Goal: Find specific page/section

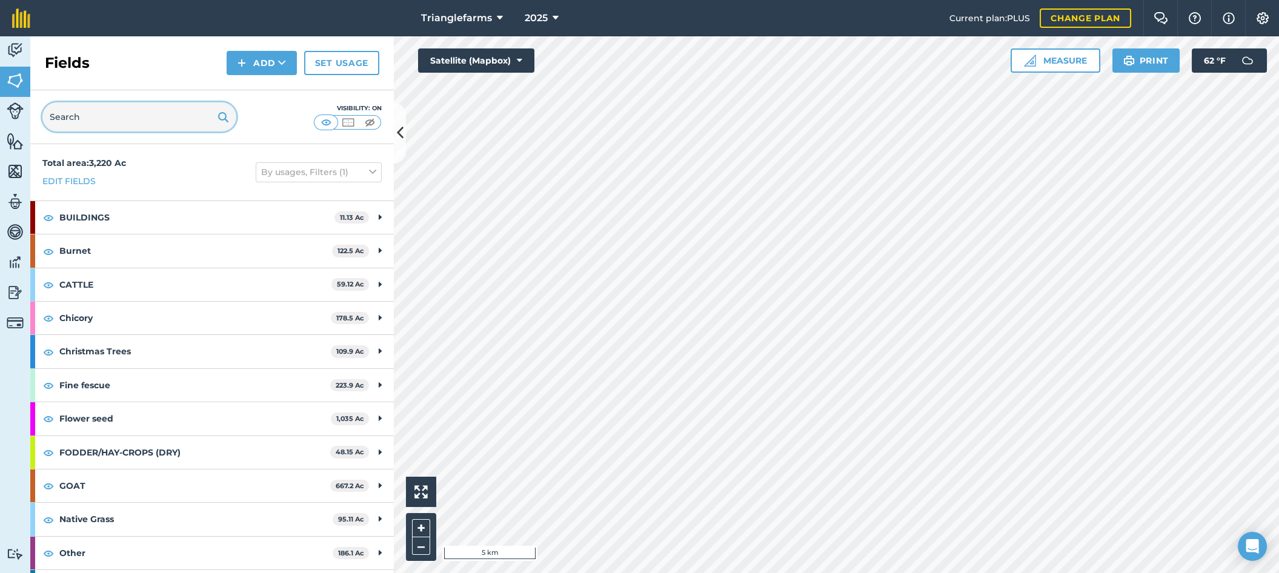
click at [101, 106] on input "text" at bounding box center [139, 116] width 194 height 29
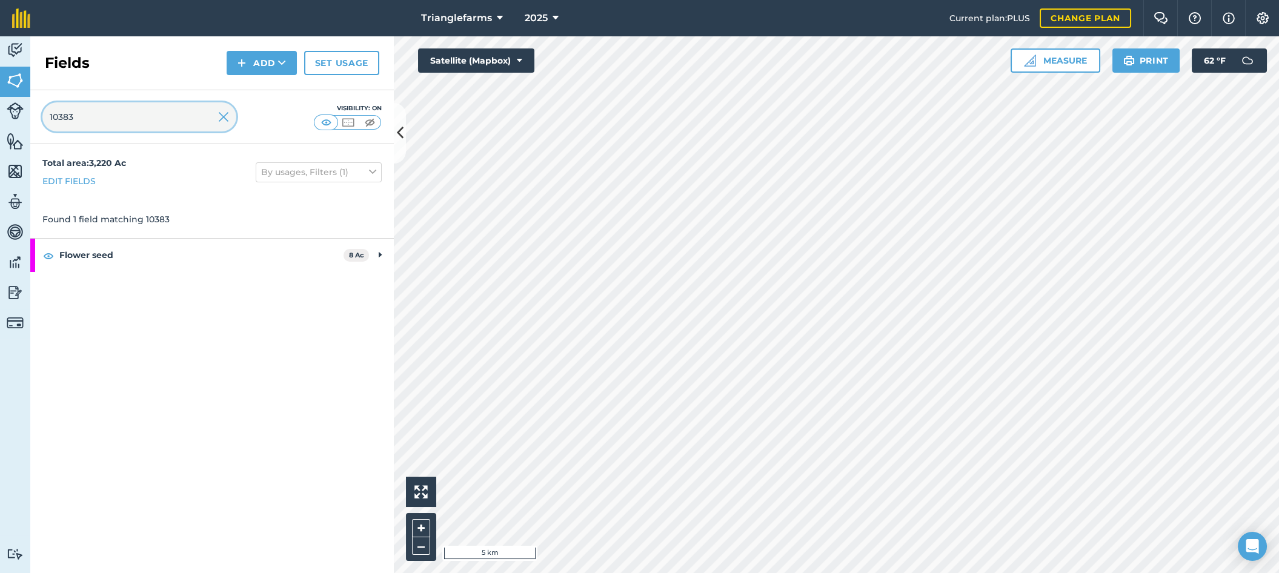
type input "10383"
click at [151, 244] on strong "Flower seed" at bounding box center [201, 255] width 284 height 33
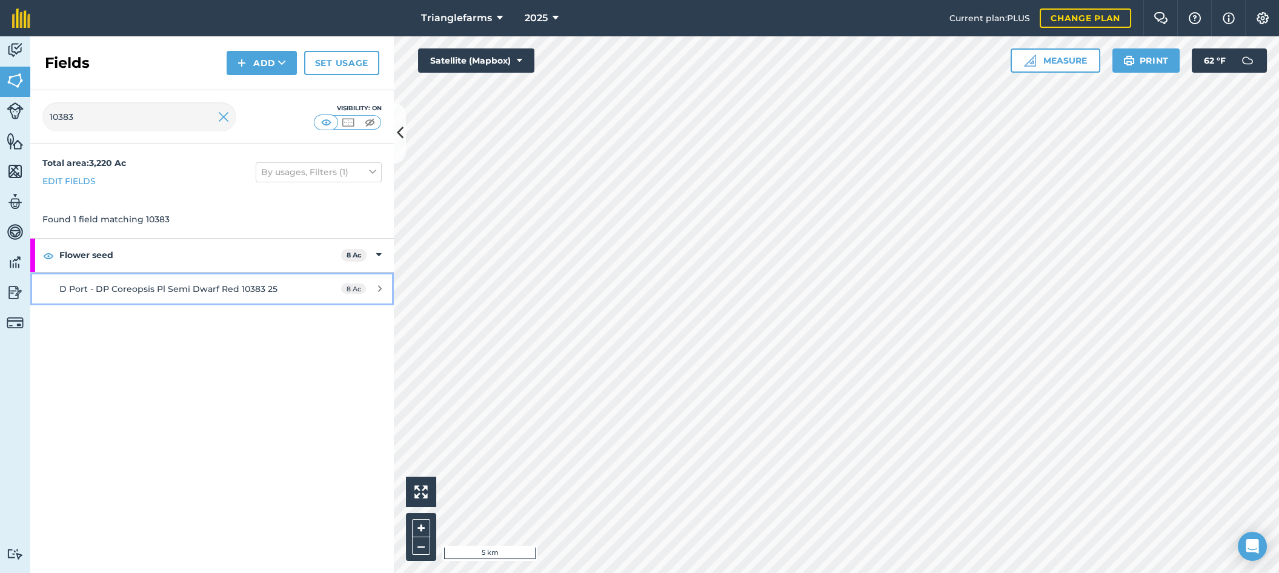
click at [159, 289] on span "D Port - DP Coreopsis Pl Semi Dwarf Red 10383 25" at bounding box center [168, 289] width 218 height 11
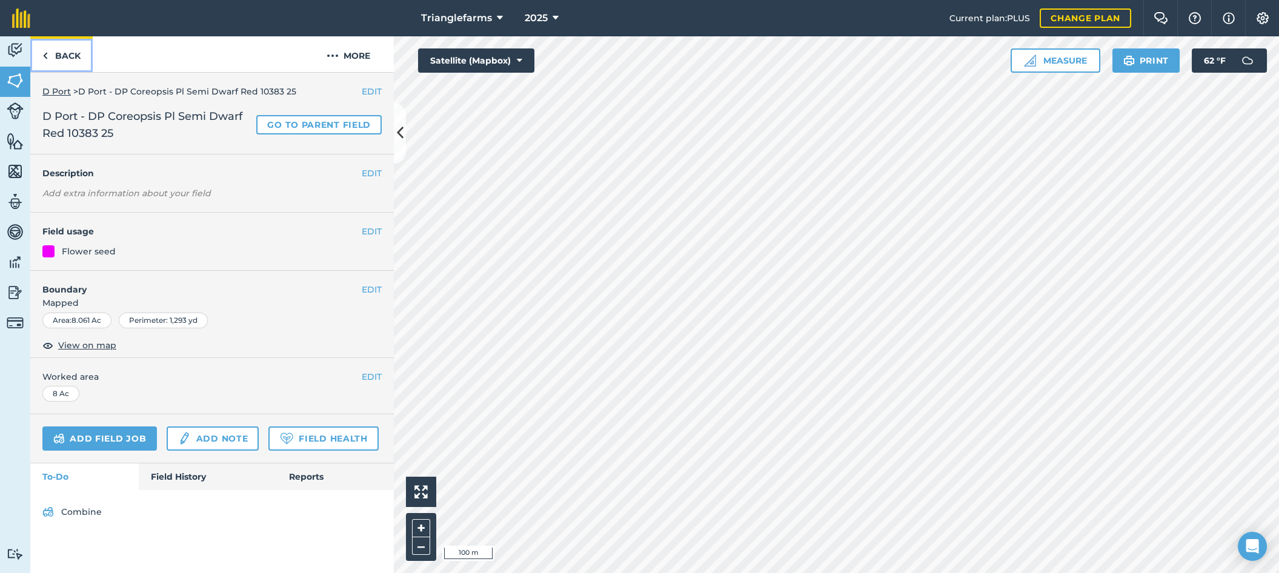
click at [55, 57] on link "Back" at bounding box center [61, 54] width 62 height 36
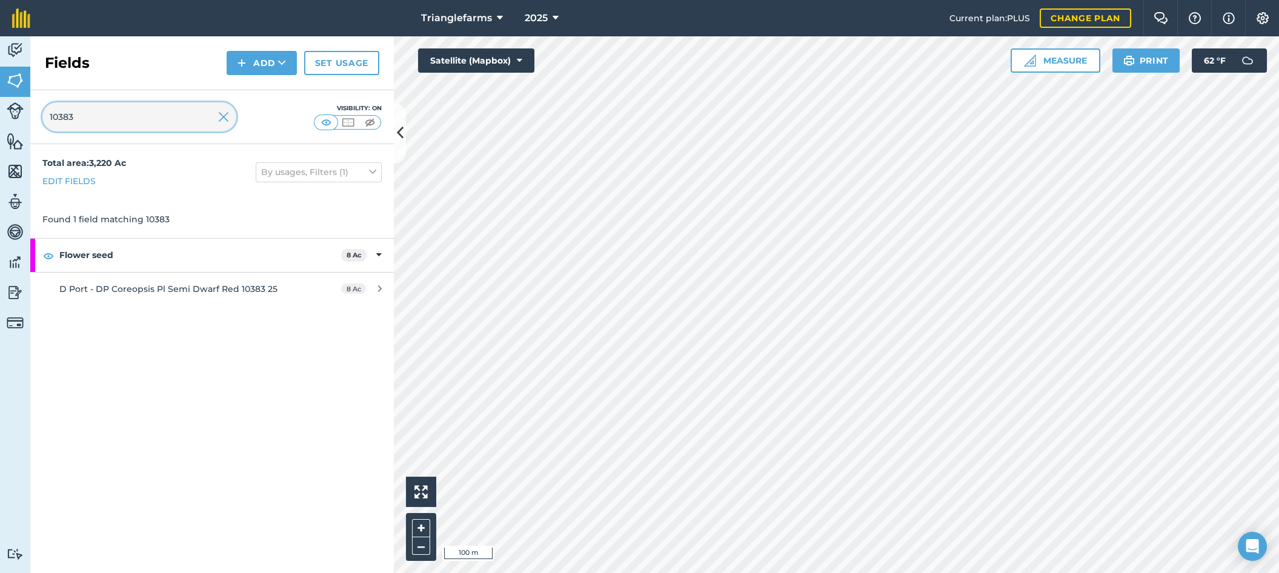
click at [108, 125] on input "10383" at bounding box center [139, 116] width 194 height 29
type input "10081"
